Goal: Task Accomplishment & Management: Manage account settings

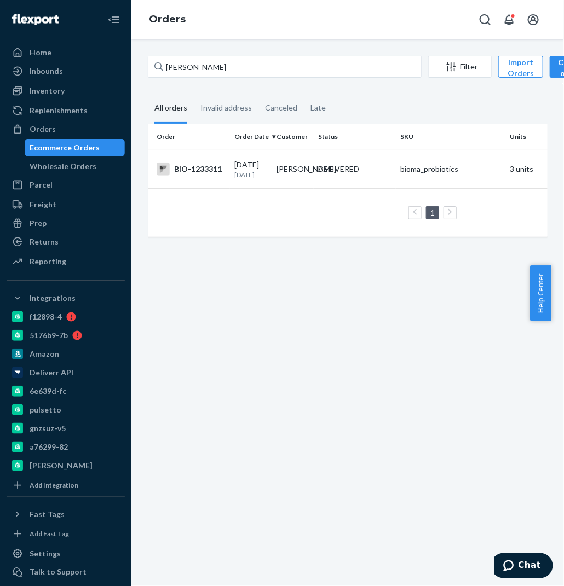
type input "[PERSON_NAME]"
click at [309, 188] on td "[PERSON_NAME]" at bounding box center [293, 169] width 42 height 38
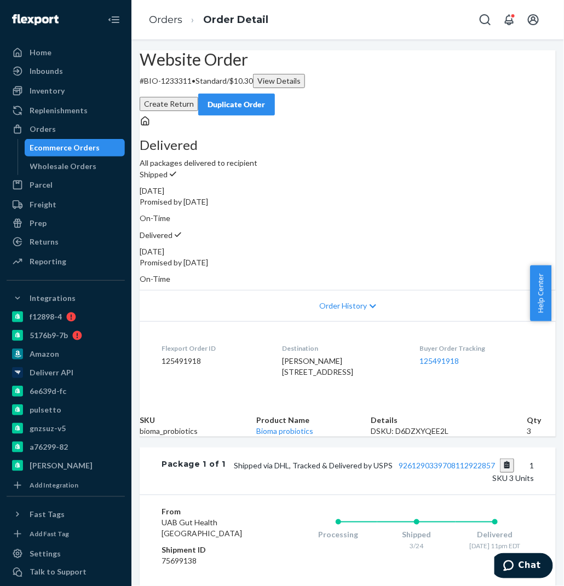
drag, startPoint x: 203, startPoint y: 90, endPoint x: 202, endPoint y: 108, distance: 18.1
click at [203, 68] on h2 "Website Order" at bounding box center [348, 59] width 416 height 18
click at [202, 88] on p "# BIO-1233311 • Standard / $10.30 View Details" at bounding box center [348, 81] width 416 height 14
copy p "1233311"
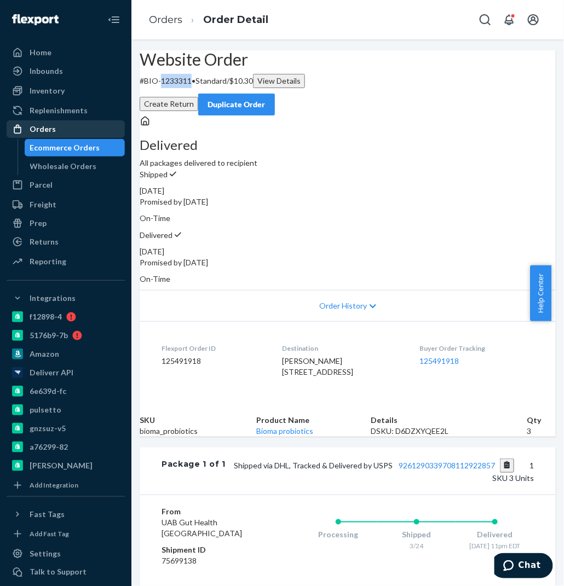
click at [92, 125] on div "Orders" at bounding box center [66, 129] width 116 height 15
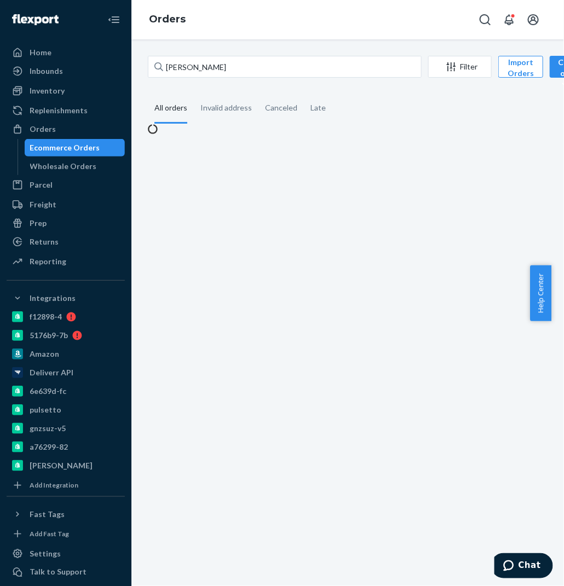
click at [277, 53] on div "[PERSON_NAME] Filter Import Orders Create order Ecommerce order Removal order A…" at bounding box center [347, 312] width 432 height 547
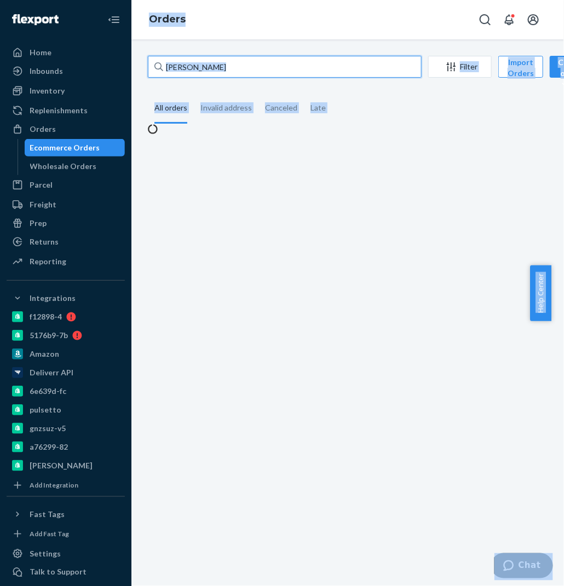
click at [277, 70] on input "[PERSON_NAME]" at bounding box center [285, 67] width 274 height 22
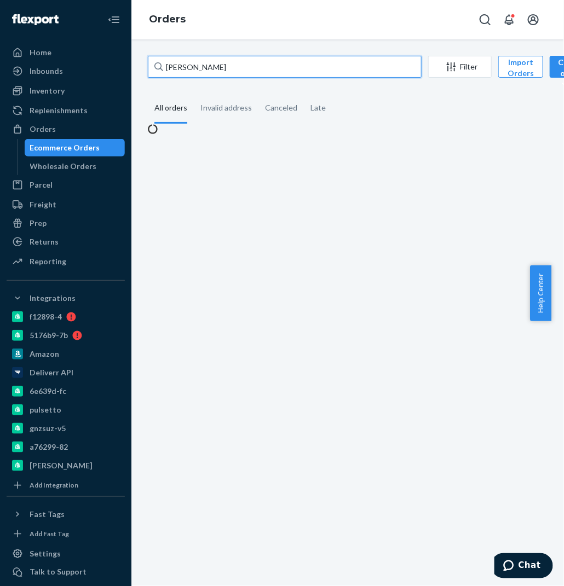
paste input "2414263"
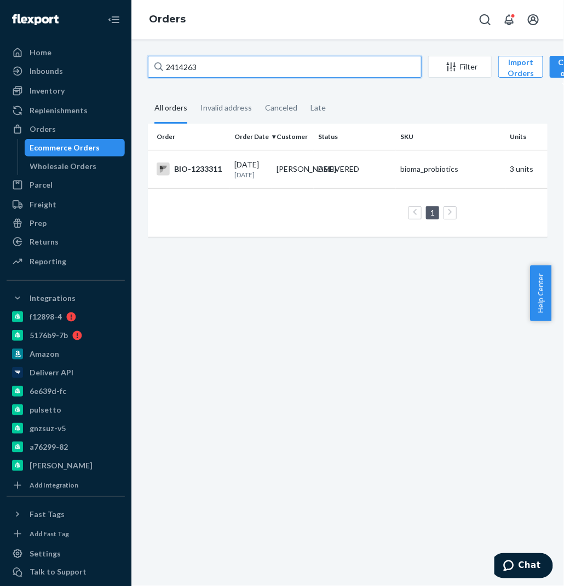
type input "2414263"
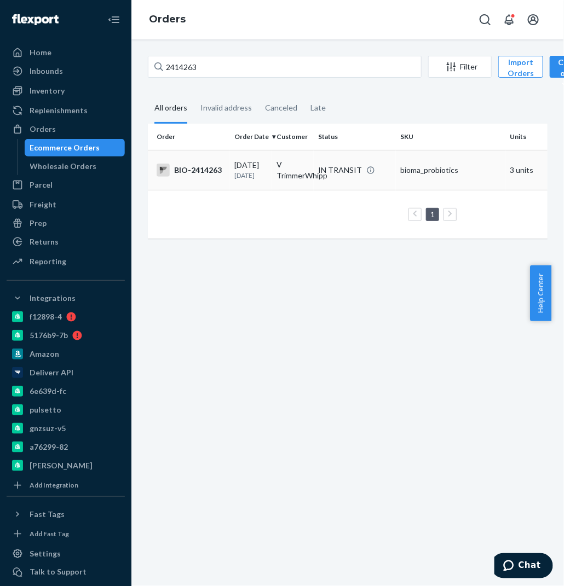
click at [281, 173] on td "V TrimmerWhipp" at bounding box center [293, 170] width 42 height 40
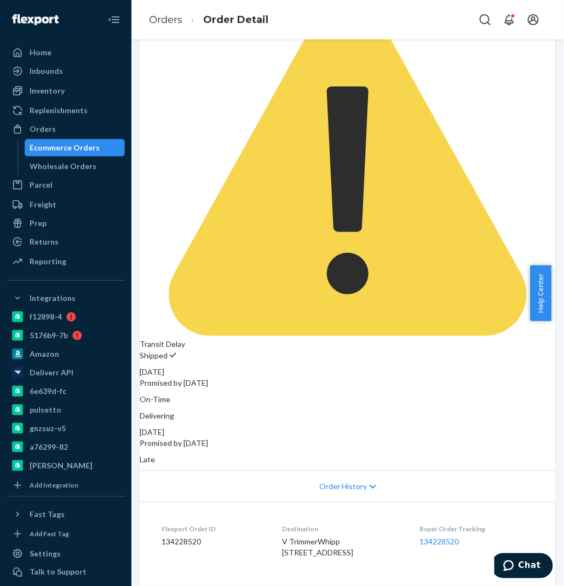
scroll to position [228, 0]
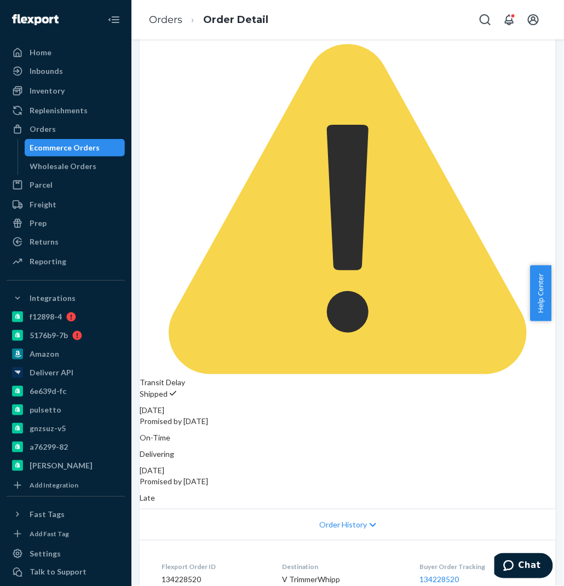
scroll to position [164, 0]
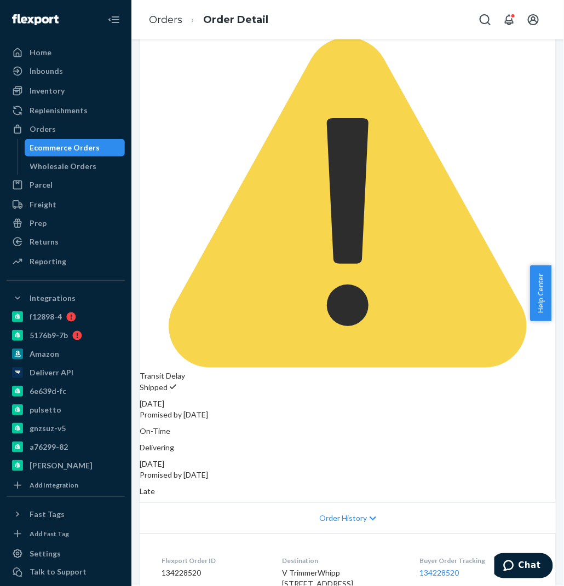
click at [189, 568] on dd "134228520" at bounding box center [212, 573] width 103 height 11
copy dd "134228520"
click at [346, 569] on span "V TrimmerWhipp [STREET_ADDRESS]" at bounding box center [317, 579] width 71 height 20
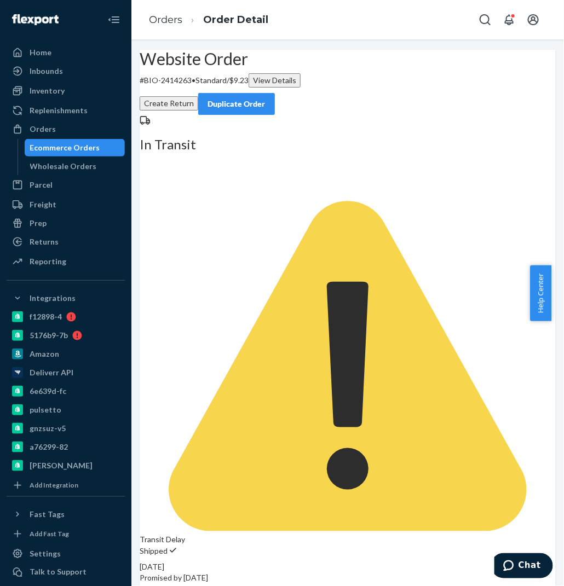
scroll to position [0, 0]
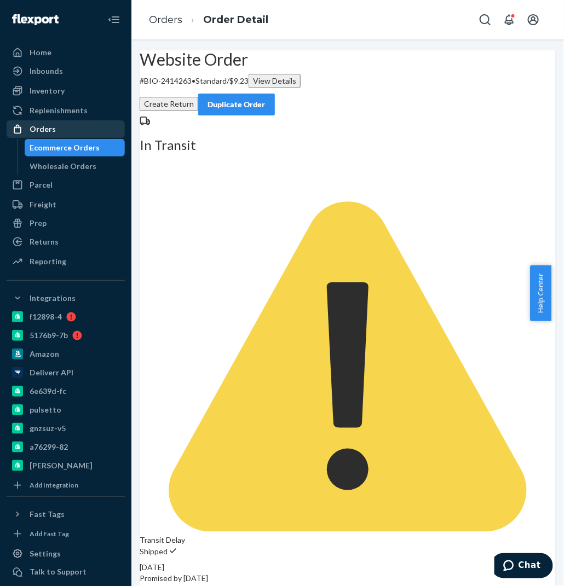
click at [66, 125] on div "Orders" at bounding box center [66, 129] width 116 height 15
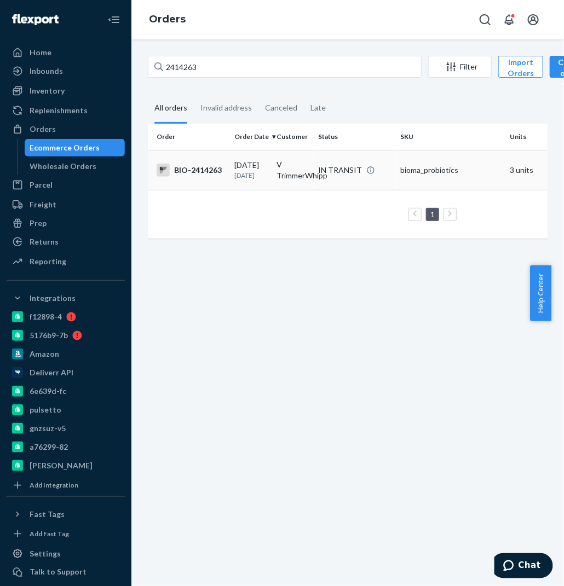
click at [286, 179] on td "V TrimmerWhipp" at bounding box center [293, 170] width 42 height 40
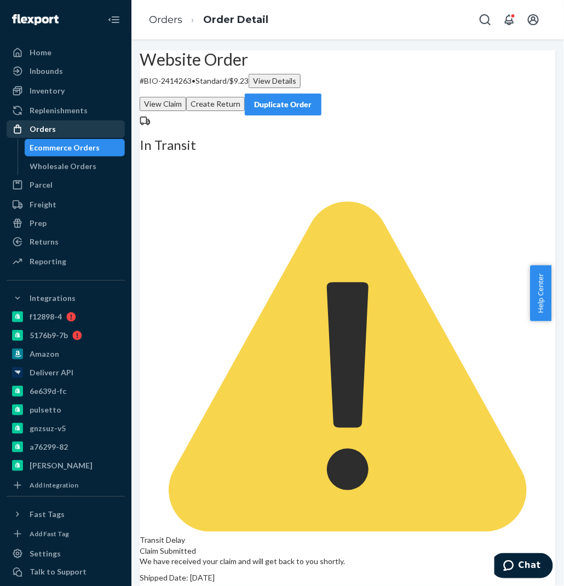
click at [58, 132] on div "Orders" at bounding box center [66, 129] width 116 height 15
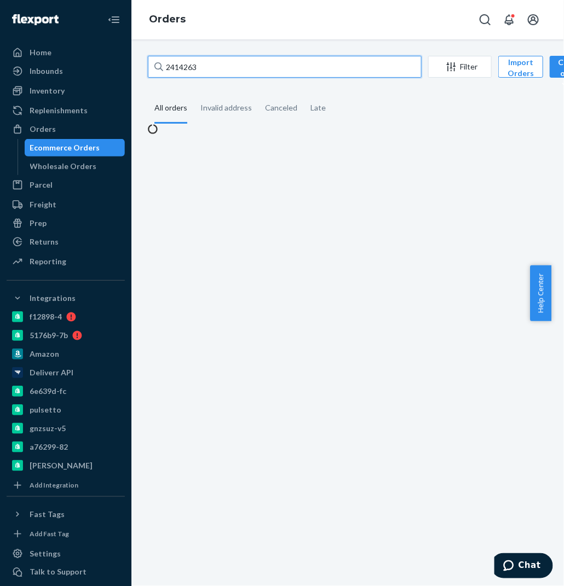
click at [286, 71] on input "2414263" at bounding box center [285, 67] width 274 height 22
paste input "[PERSON_NAME]"
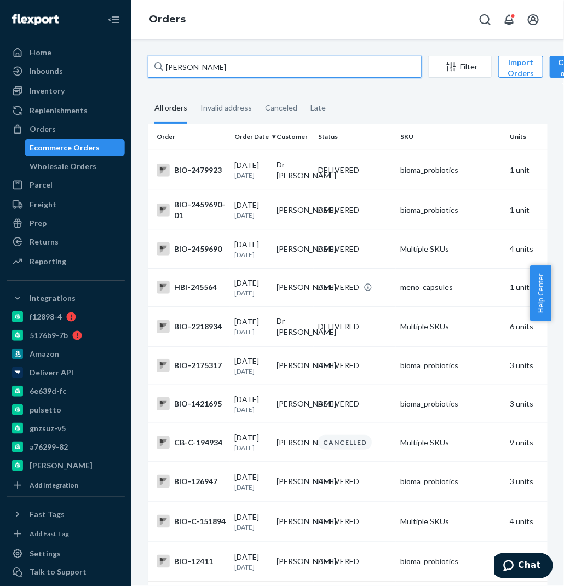
click at [292, 64] on input "[PERSON_NAME]" at bounding box center [285, 67] width 274 height 22
type input "[PERSON_NAME]"
click at [385, 99] on fieldset "All orders Invalid address Canceled Late" at bounding box center [348, 109] width 400 height 30
click at [220, 256] on div "BIO-2459690" at bounding box center [191, 248] width 69 height 13
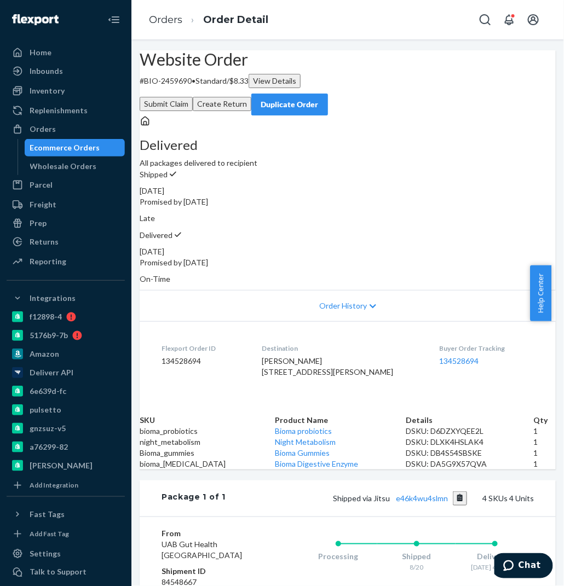
click at [251, 97] on button "Create Return" at bounding box center [222, 104] width 59 height 14
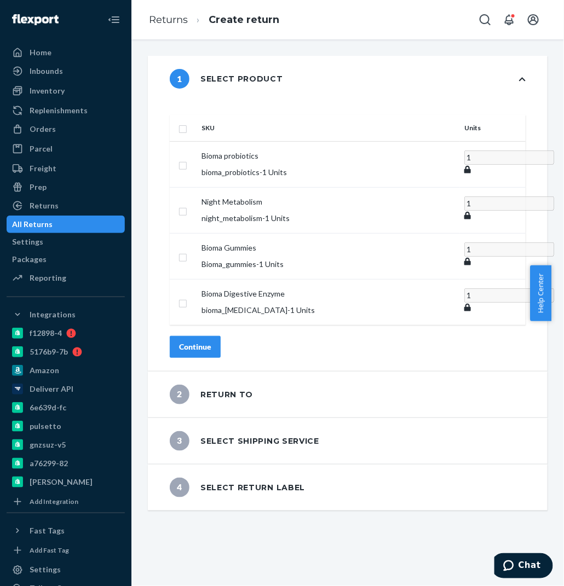
click at [187, 122] on input "checkbox" at bounding box center [182, 127] width 9 height 11
checkbox input "true"
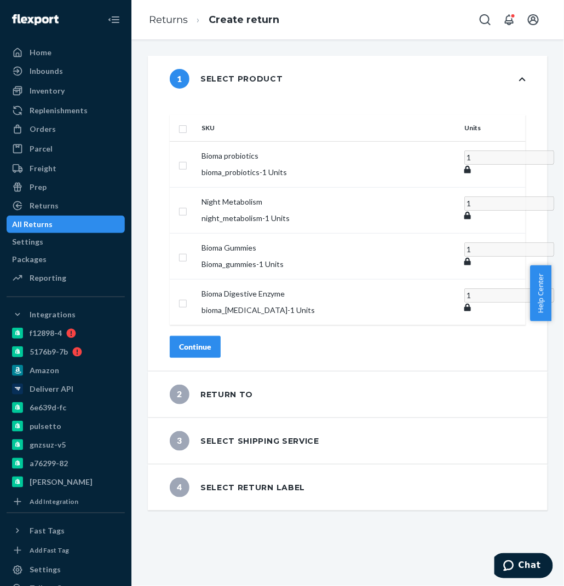
checkbox input "true"
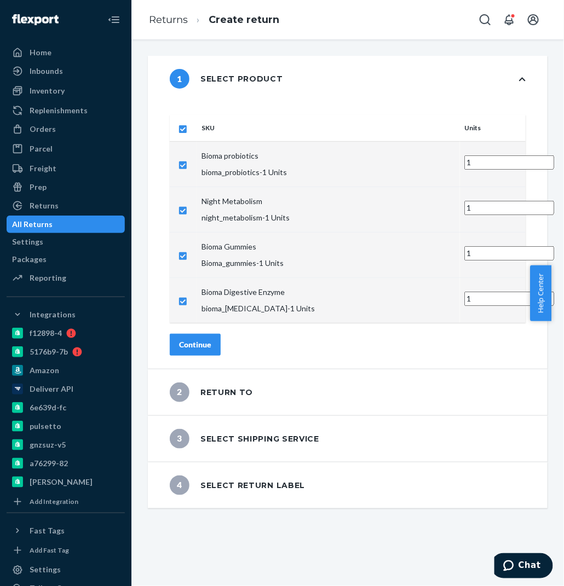
click at [211, 339] on div "Continue" at bounding box center [195, 344] width 32 height 11
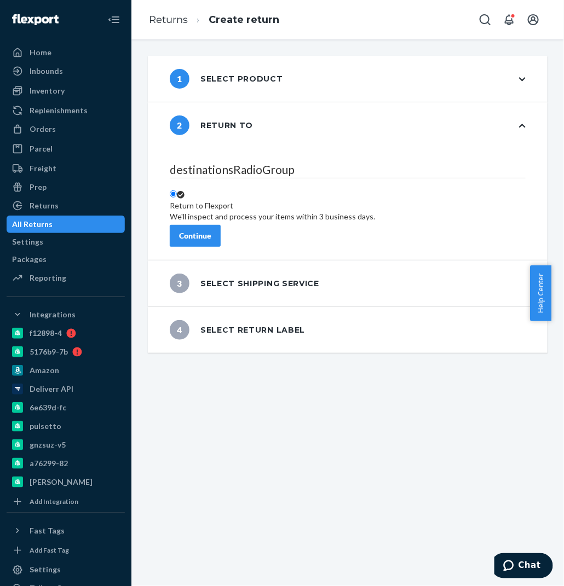
click at [221, 233] on button "Continue" at bounding box center [195, 236] width 51 height 22
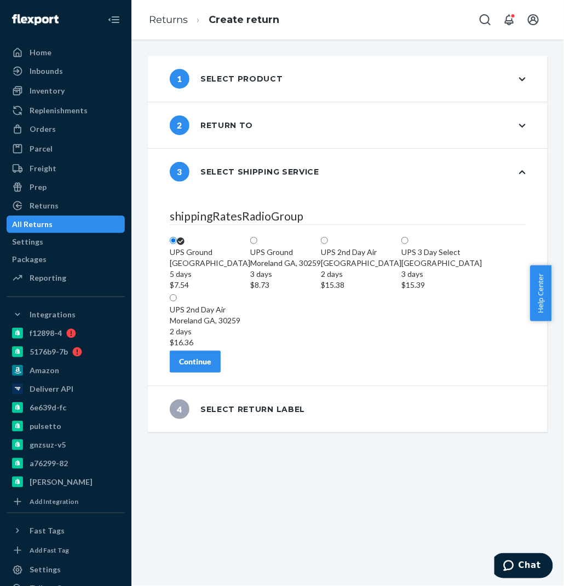
click at [381, 82] on div "1 Select product" at bounding box center [348, 79] width 400 height 46
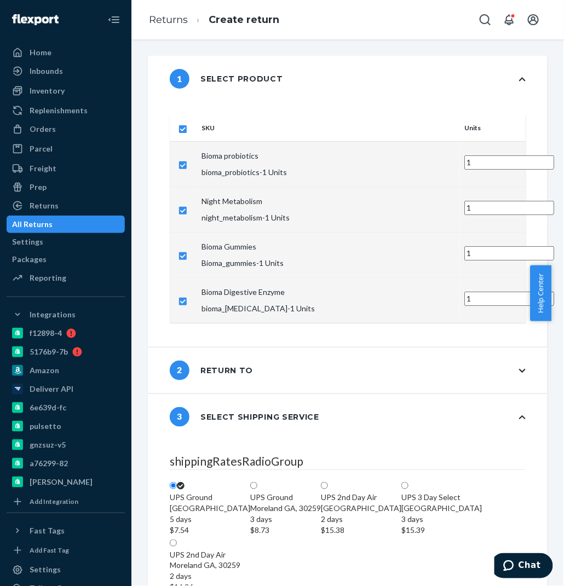
click at [385, 76] on div "1 Select product" at bounding box center [348, 79] width 400 height 46
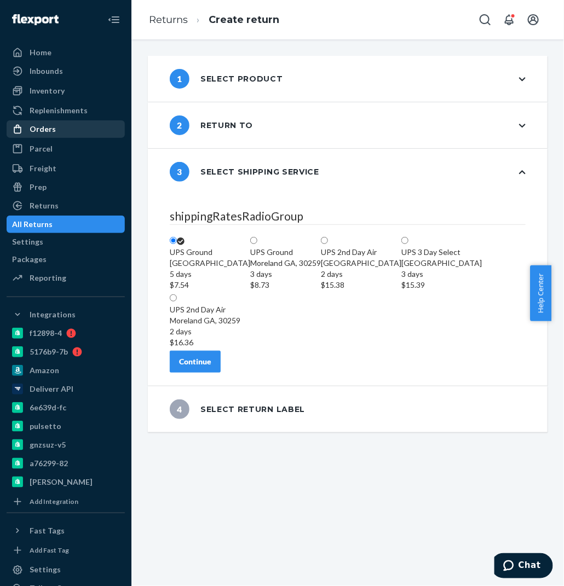
click at [31, 130] on div "Orders" at bounding box center [43, 129] width 26 height 11
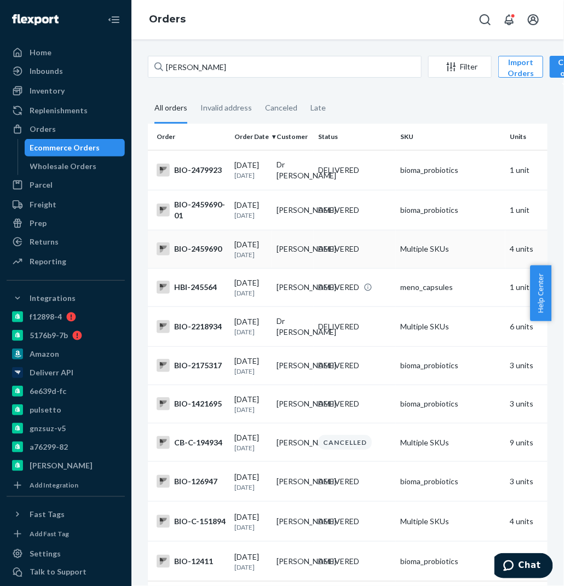
click at [275, 268] on td "[PERSON_NAME]" at bounding box center [293, 249] width 42 height 38
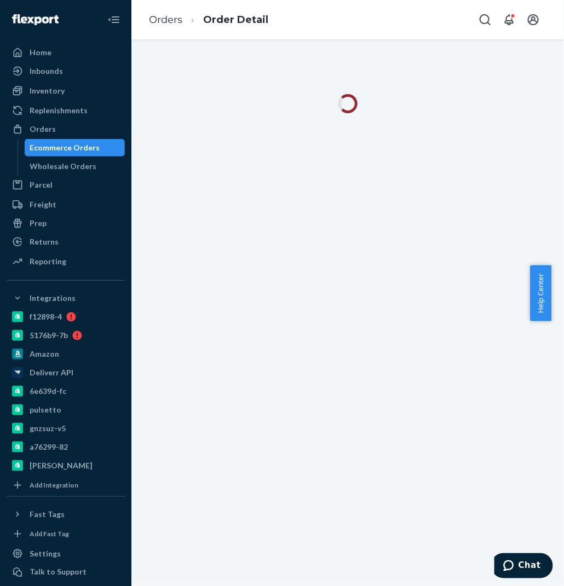
click at [348, 240] on div at bounding box center [347, 312] width 432 height 547
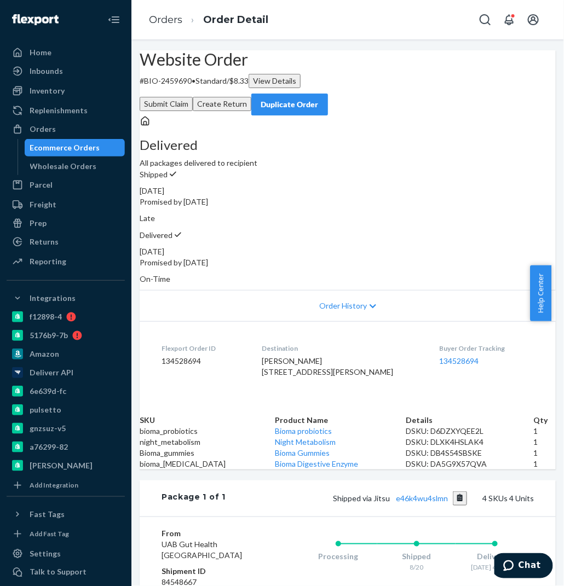
click at [232, 169] on div "Delivered All packages delivered to recipient" at bounding box center [348, 141] width 416 height 53
click at [251, 97] on button "Create Return" at bounding box center [222, 104] width 59 height 14
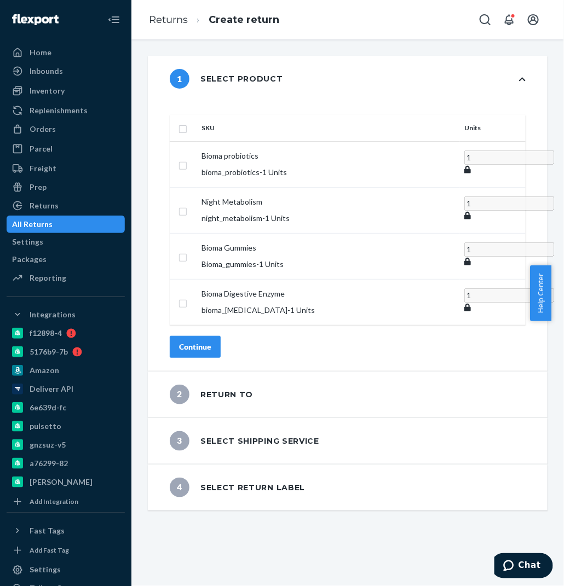
click at [187, 122] on input "checkbox" at bounding box center [182, 127] width 9 height 11
checkbox input "true"
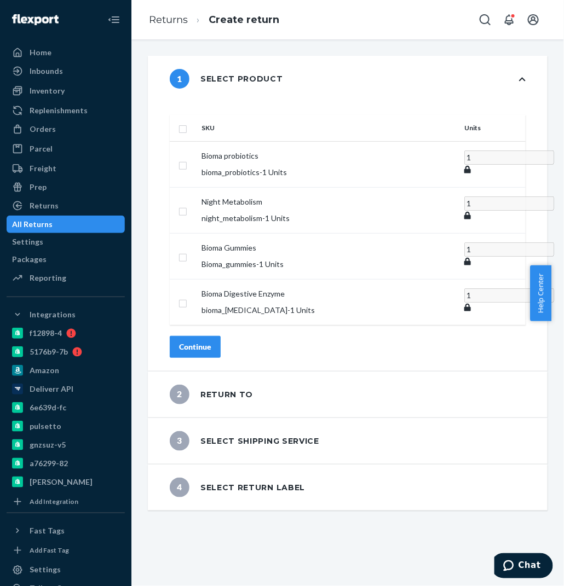
checkbox input "true"
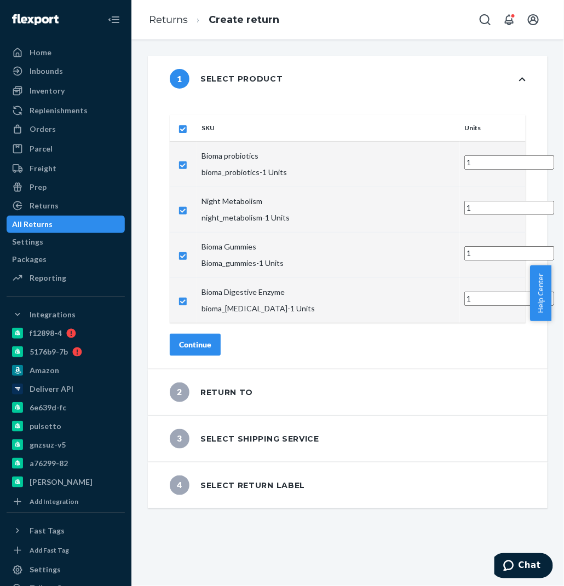
click at [221, 334] on button "Continue" at bounding box center [195, 345] width 51 height 22
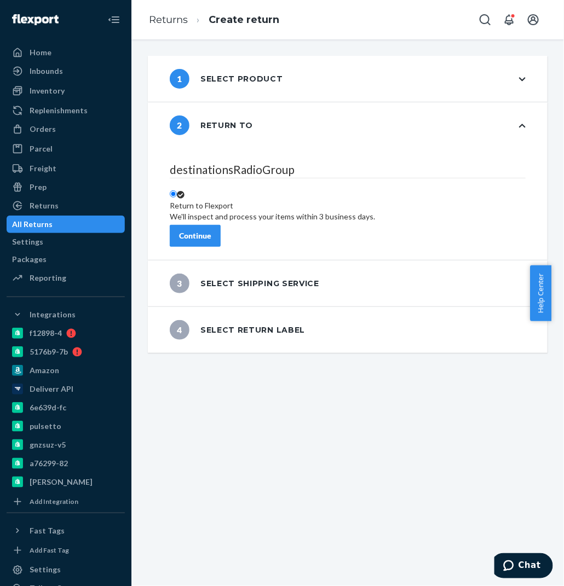
click at [221, 232] on button "Continue" at bounding box center [195, 236] width 51 height 22
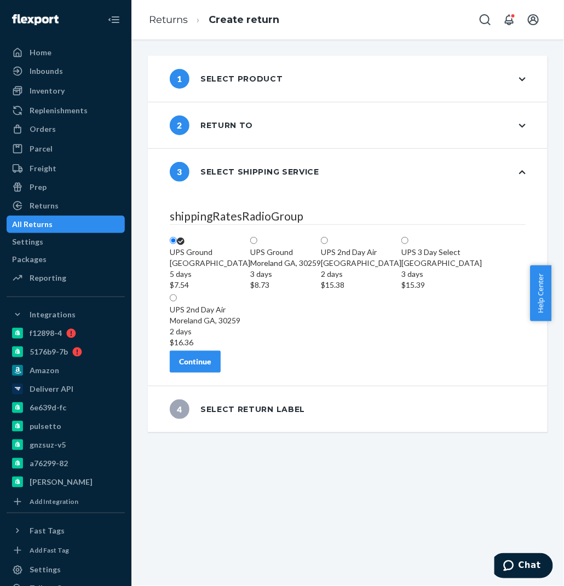
click at [235, 386] on div "shippingRatesRadioGroup [GEOGRAPHIC_DATA] 5 days $7.54 [GEOGRAPHIC_DATA][PERSON…" at bounding box center [348, 290] width 400 height 191
click at [221, 373] on button "Continue" at bounding box center [195, 362] width 51 height 22
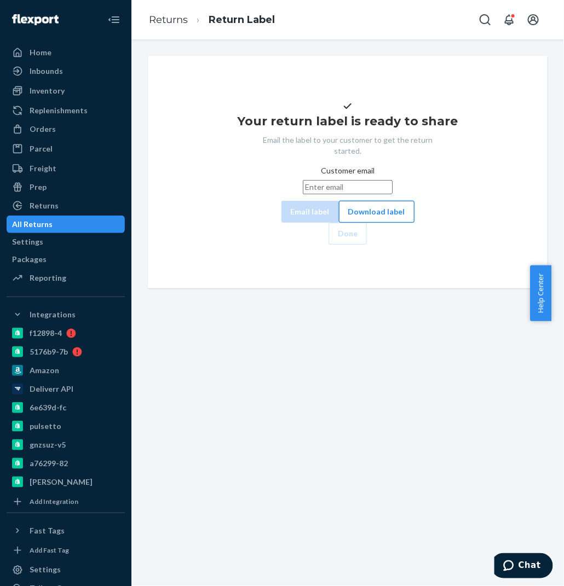
click at [339, 223] on button "Download label" at bounding box center [377, 212] width 76 height 22
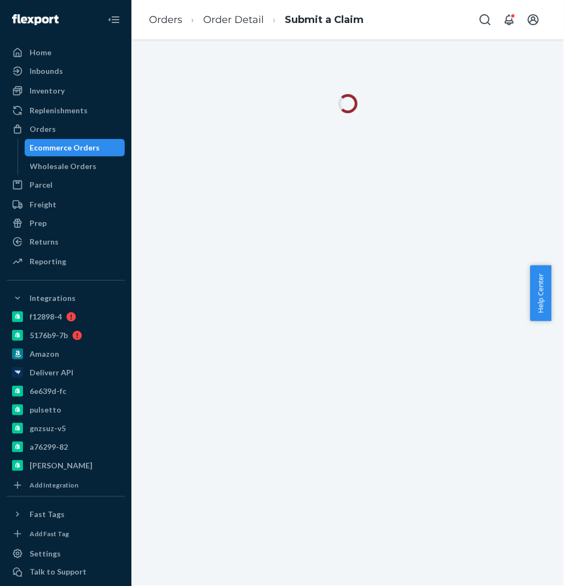
click at [331, 461] on div at bounding box center [347, 312] width 432 height 547
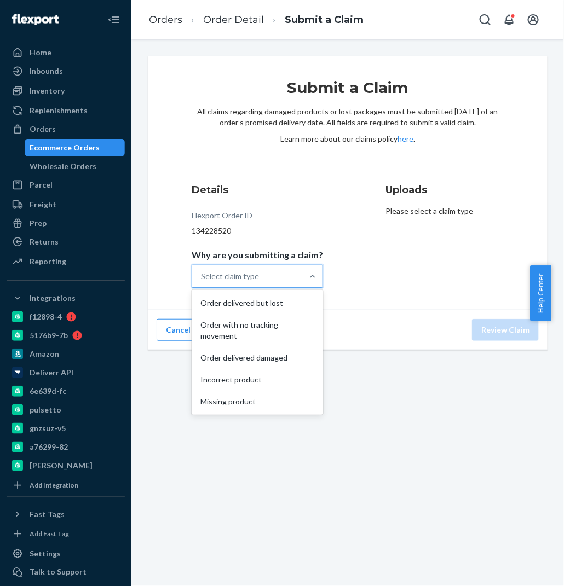
click at [271, 277] on div "Select claim type" at bounding box center [247, 276] width 111 height 22
click at [202, 277] on input "Why are you submitting a claim? option Order delivered but lost focused, 1 of 5…" at bounding box center [201, 276] width 1 height 11
drag, startPoint x: 286, startPoint y: 321, endPoint x: 286, endPoint y: 327, distance: 6.6
click at [286, 327] on div "Order with no tracking movement" at bounding box center [257, 330] width 127 height 33
click at [202, 282] on input "Why are you submitting a claim? option Order with no tracking movement focused,…" at bounding box center [201, 276] width 1 height 11
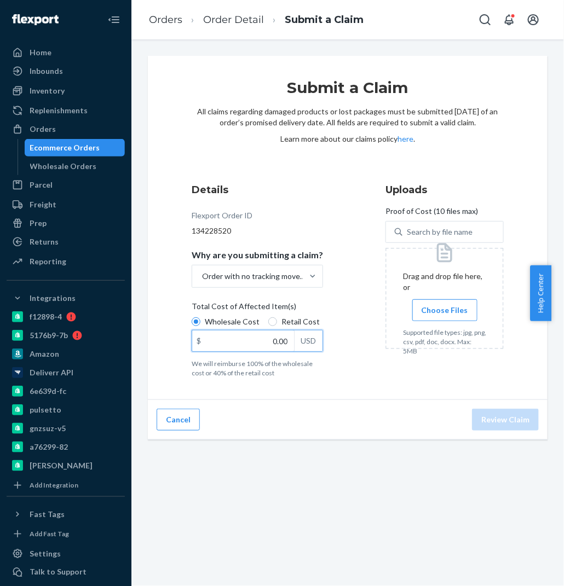
click at [268, 338] on input "0.00" at bounding box center [243, 341] width 102 height 21
paste input "69.36"
type input "69.36"
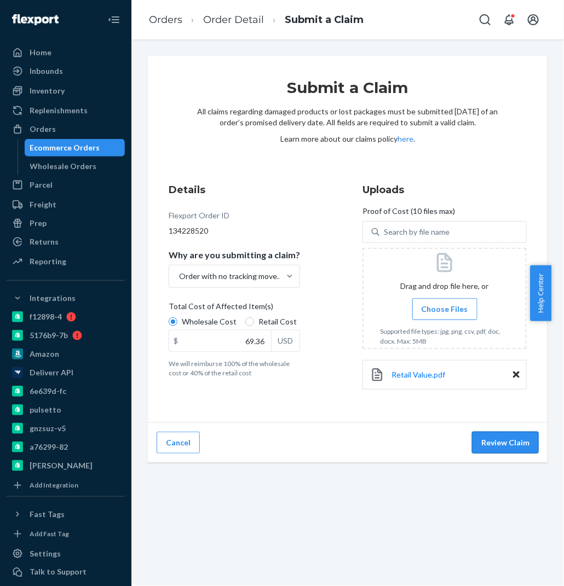
click at [501, 446] on button "Review Claim" at bounding box center [505, 443] width 67 height 22
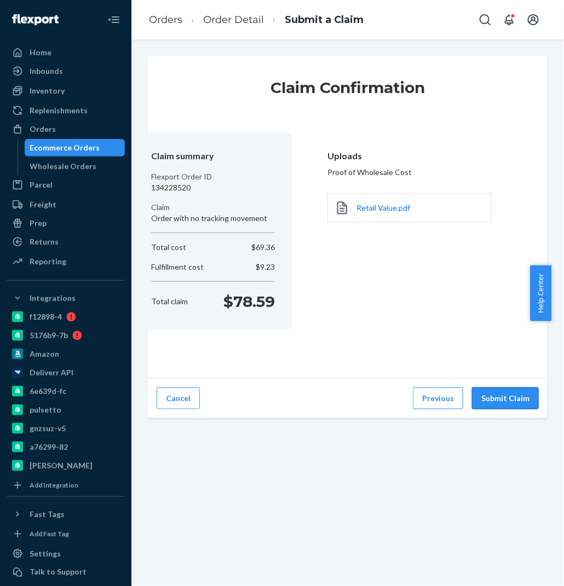
click at [499, 401] on button "Submit Claim" at bounding box center [505, 398] width 67 height 22
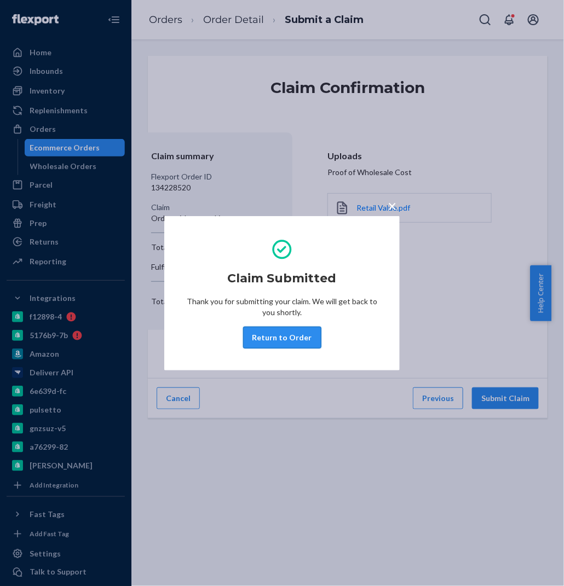
click at [285, 331] on button "Return to Order" at bounding box center [282, 338] width 78 height 22
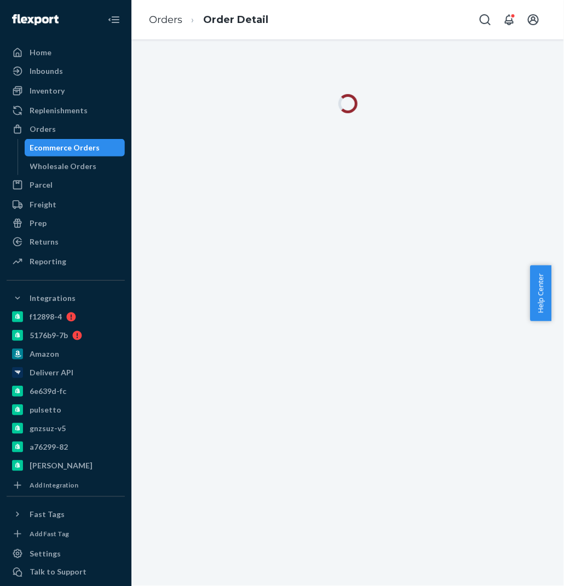
click at [285, 331] on div at bounding box center [347, 312] width 432 height 547
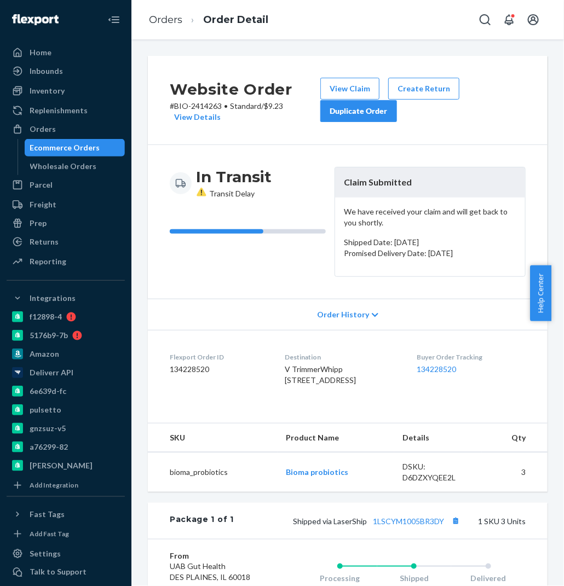
click at [294, 241] on div "In Transit Transit Delay" at bounding box center [248, 222] width 156 height 110
